Goal: Check status

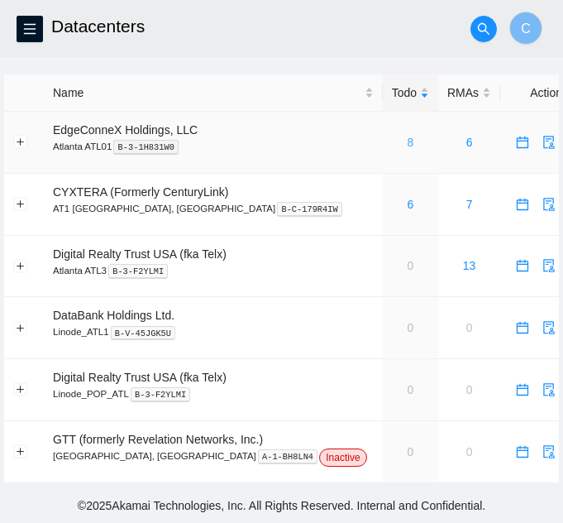
click at [407, 139] on link "8" at bounding box center [410, 142] width 7 height 13
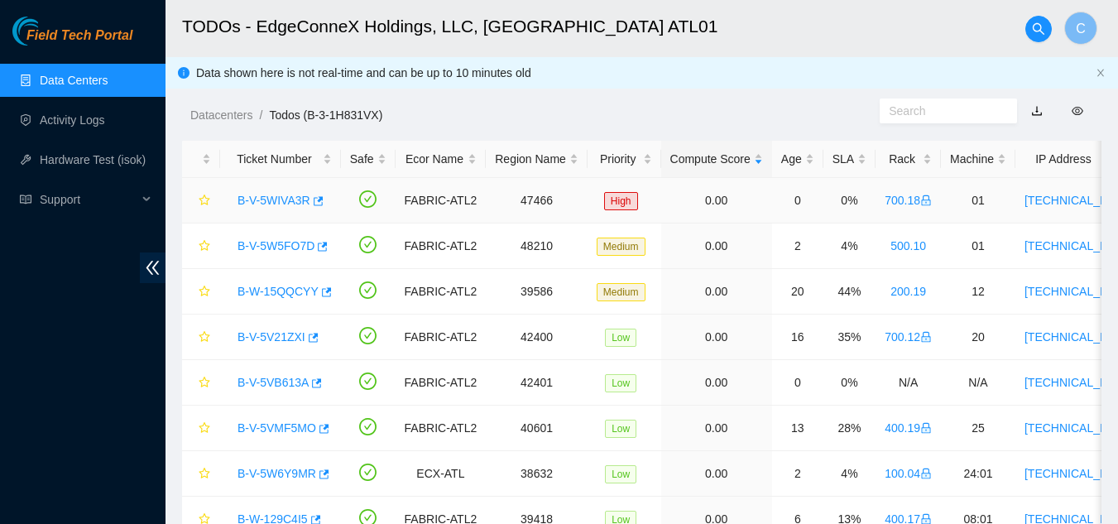
click at [261, 198] on link "B-V-5WIVA3R" at bounding box center [273, 200] width 73 height 13
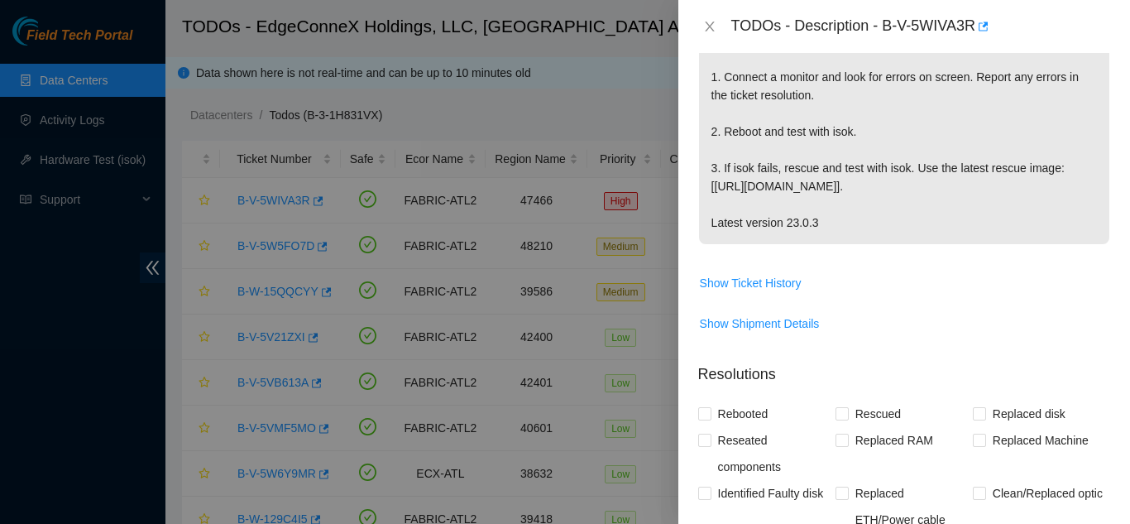
scroll to position [414, 0]
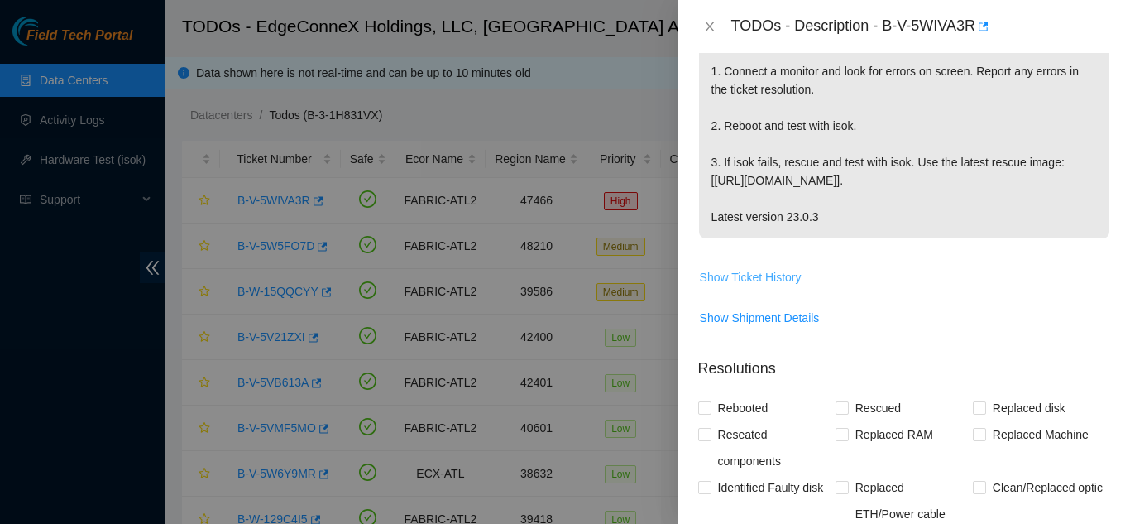
click at [563, 282] on span "Show Ticket History" at bounding box center [751, 277] width 102 height 18
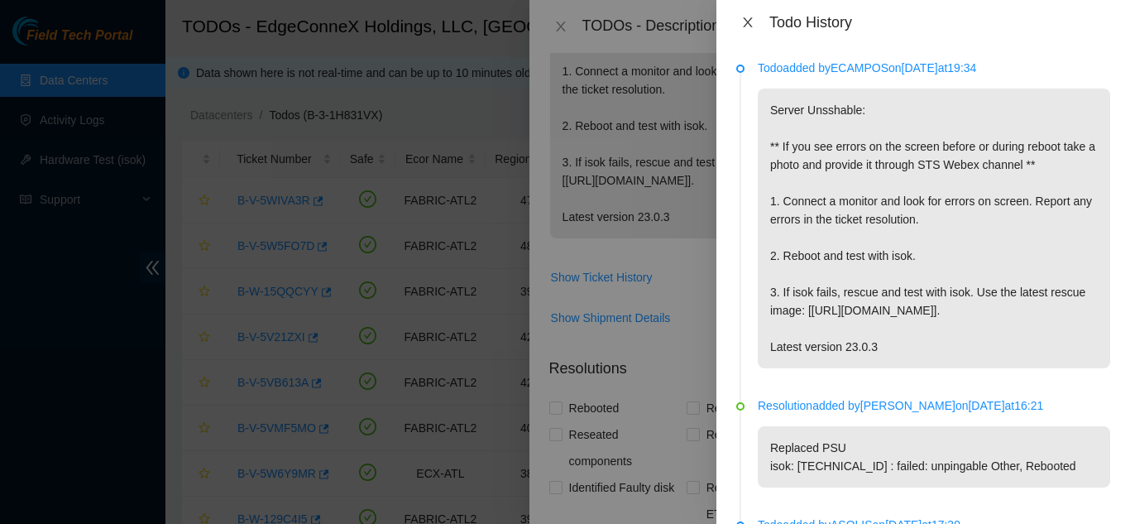
click at [563, 22] on icon "close" at bounding box center [747, 22] width 13 height 13
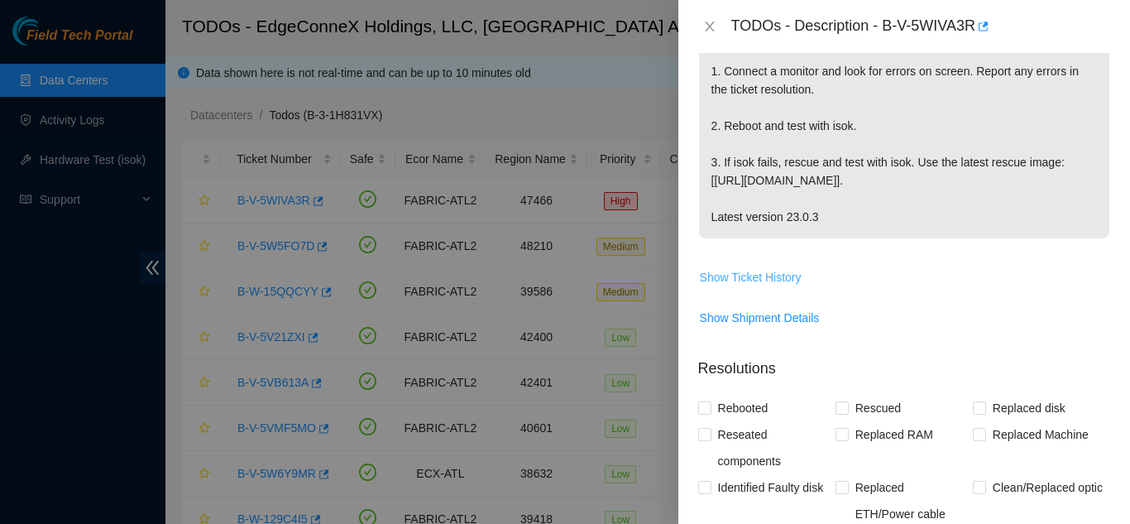
click at [563, 268] on span "Show Ticket History" at bounding box center [751, 277] width 102 height 18
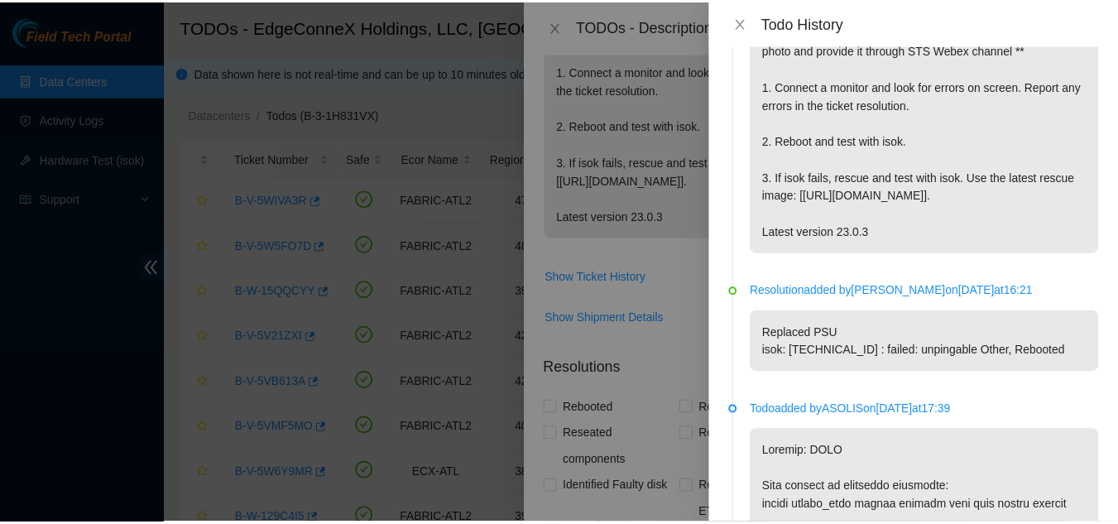
scroll to position [0, 0]
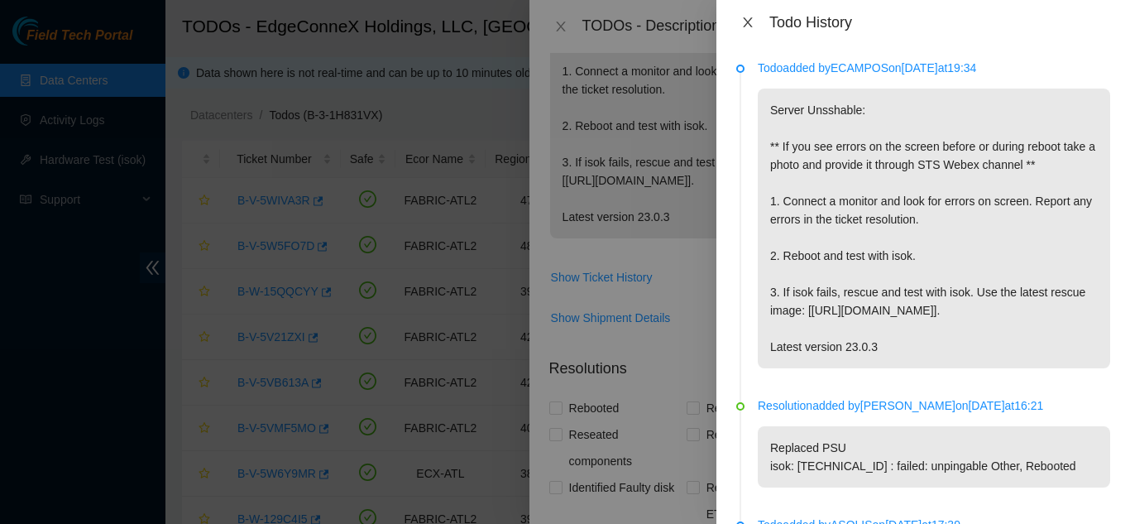
click at [563, 22] on icon "close" at bounding box center [747, 22] width 13 height 13
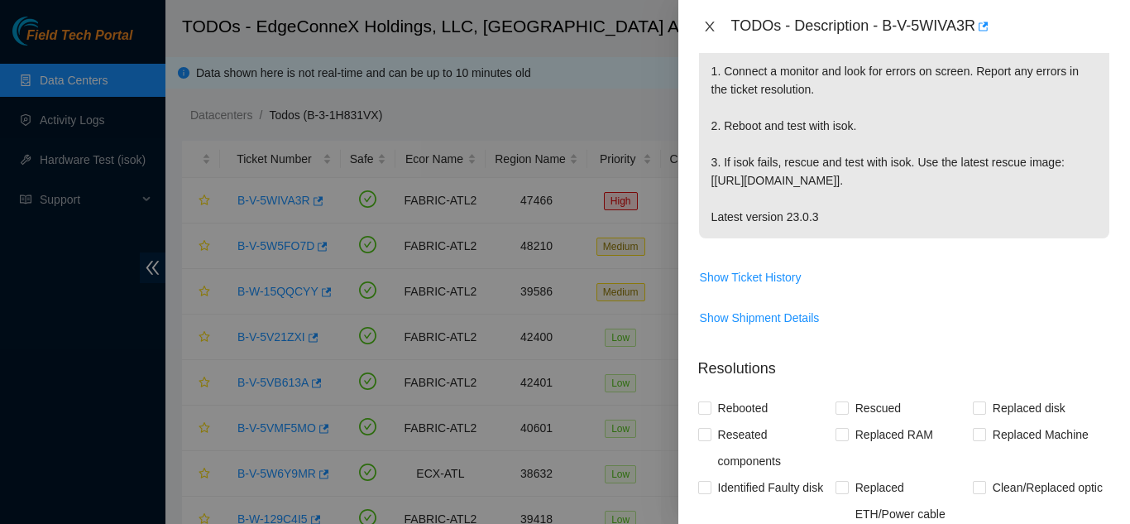
click at [563, 22] on icon "close" at bounding box center [709, 26] width 13 height 13
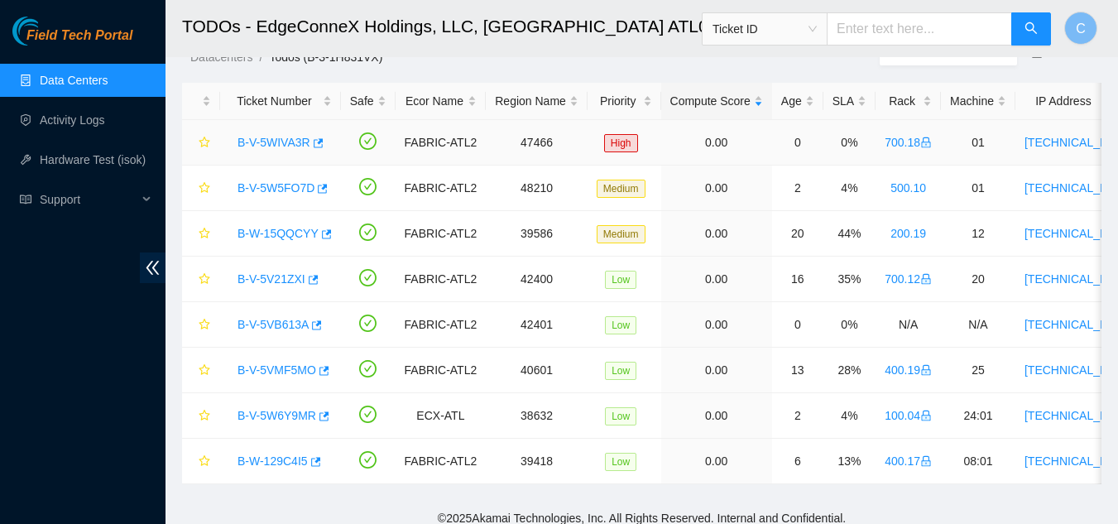
scroll to position [82, 0]
